Goal: Task Accomplishment & Management: Complete application form

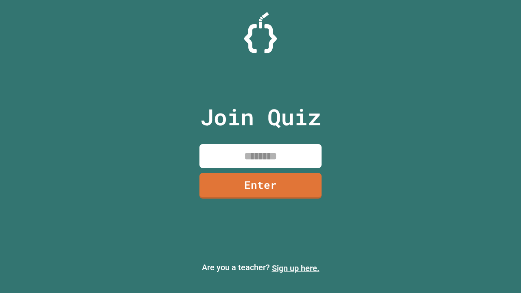
click at [295, 268] on link "Sign up here." at bounding box center [296, 268] width 48 height 10
